Goal: Check status: Check status

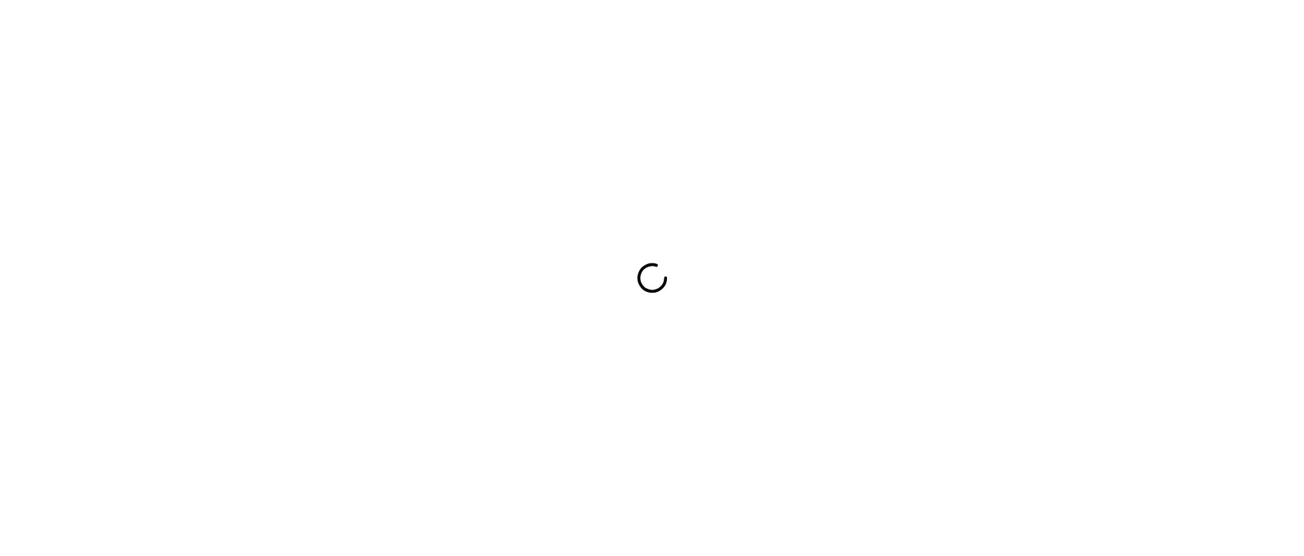
click at [837, 153] on div at bounding box center [652, 278] width 1304 height 556
click at [1081, 167] on div at bounding box center [652, 278] width 1304 height 556
click at [1159, 256] on div at bounding box center [652, 278] width 1304 height 556
click at [1116, 115] on div at bounding box center [652, 278] width 1304 height 556
click at [977, 416] on div at bounding box center [652, 278] width 1304 height 556
